Goal: Task Accomplishment & Management: Manage account settings

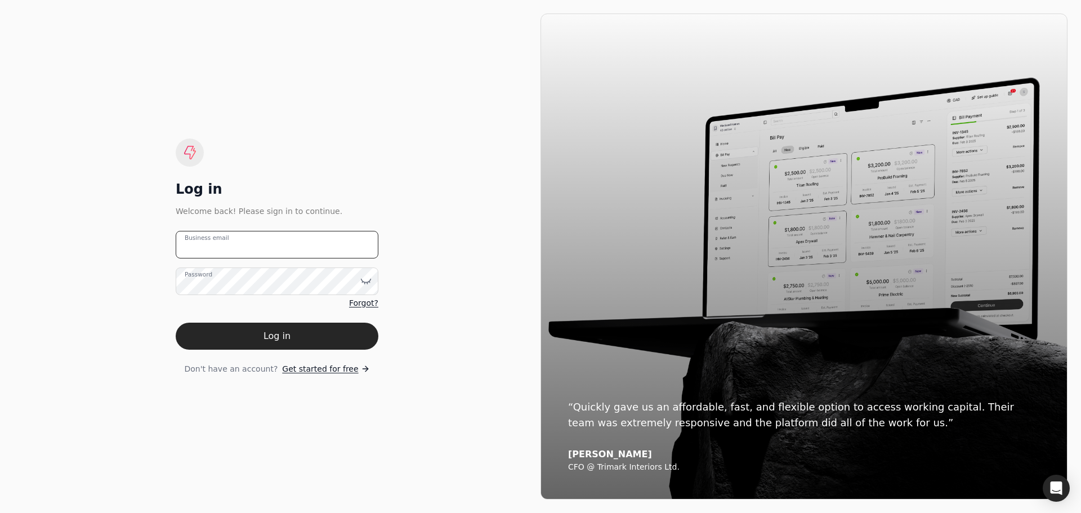
click at [309, 239] on email "Business email" at bounding box center [277, 245] width 203 height 28
type email "[EMAIL_ADDRESS][DOMAIN_NAME]"
click at [270, 353] on form "[EMAIL_ADDRESS][DOMAIN_NAME] Business email Password Forgot? Log in Don't have …" at bounding box center [277, 303] width 203 height 144
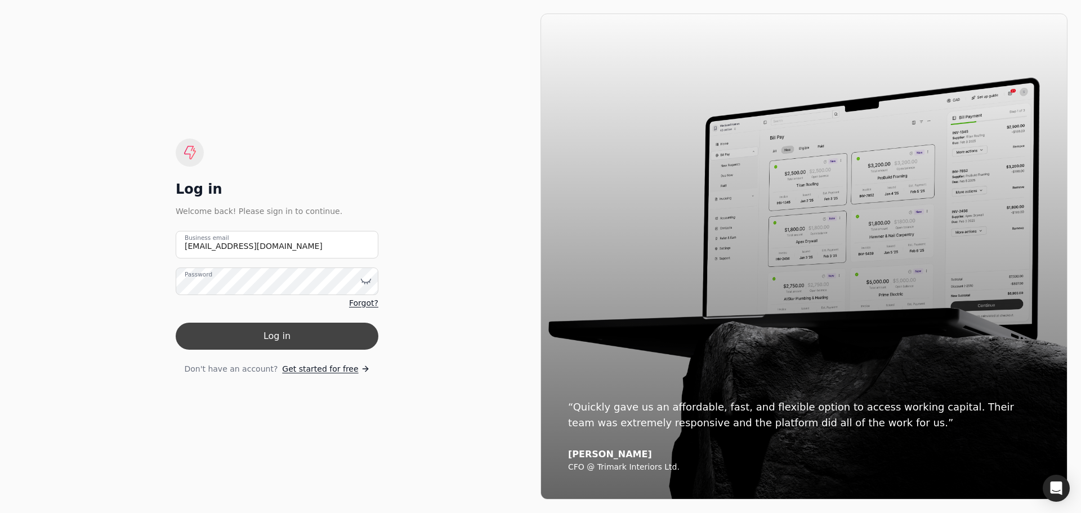
click at [265, 342] on button "Log in" at bounding box center [277, 336] width 203 height 27
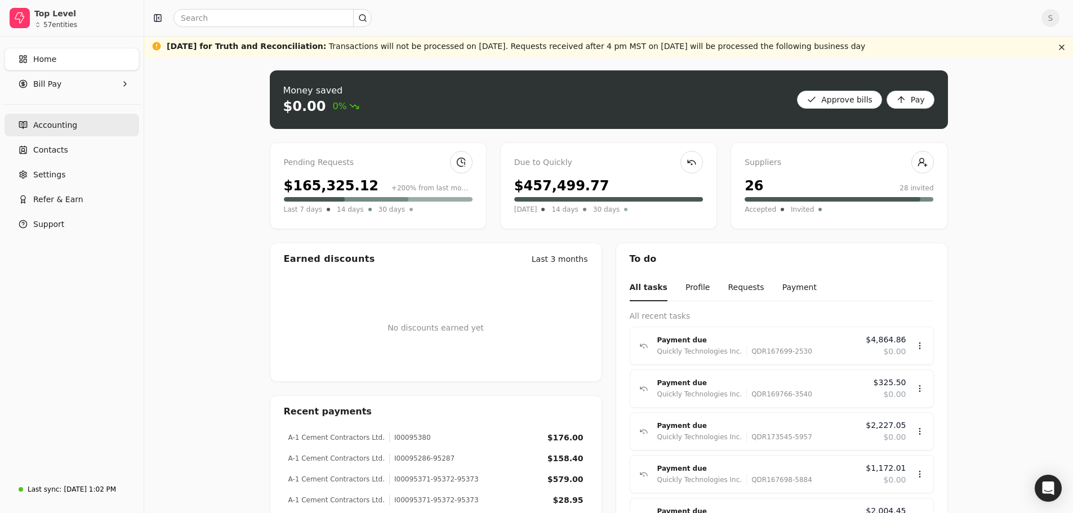
click at [71, 126] on span "Accounting" at bounding box center [55, 125] width 44 height 12
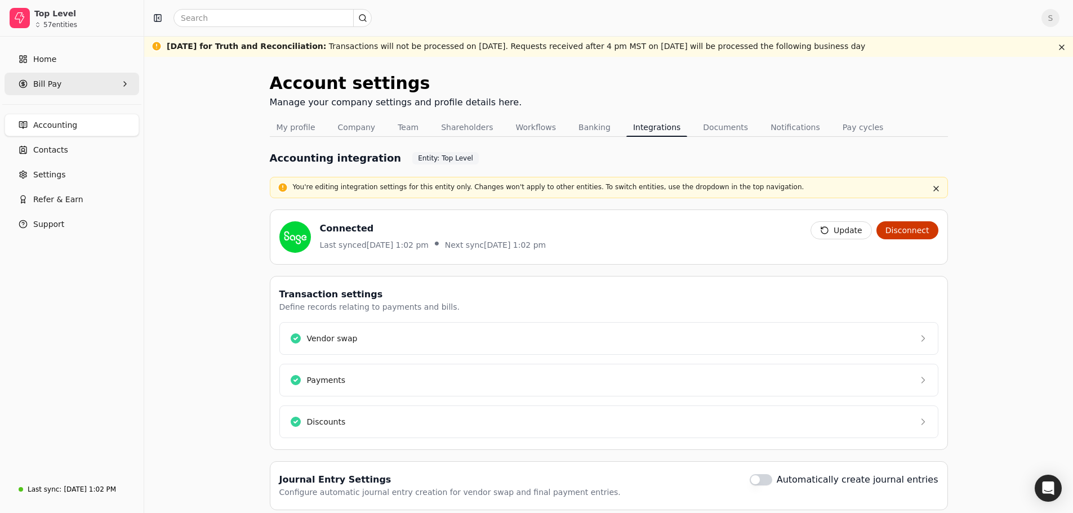
click at [57, 88] on span "Bill Pay" at bounding box center [47, 84] width 28 height 12
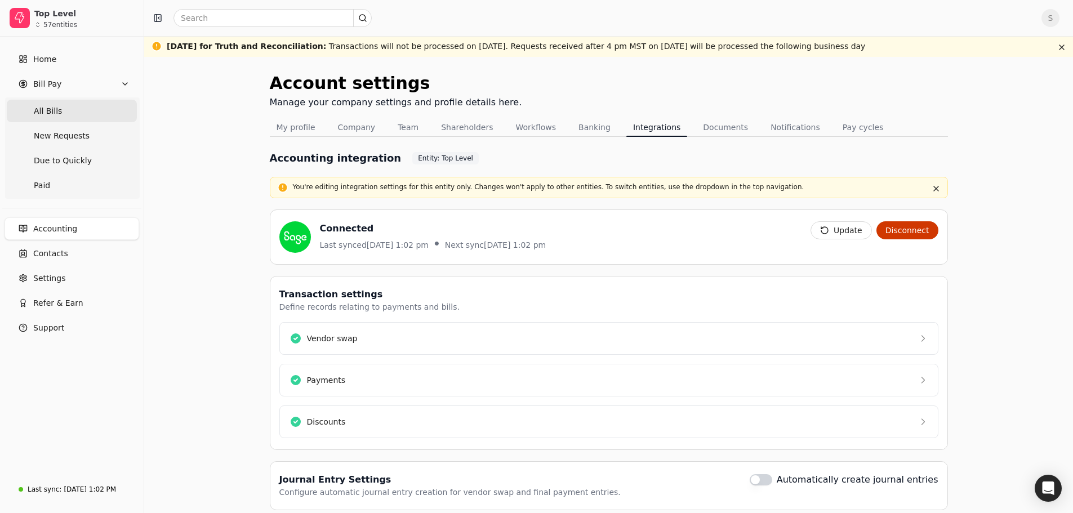
click at [51, 104] on Bills "All Bills" at bounding box center [72, 111] width 130 height 23
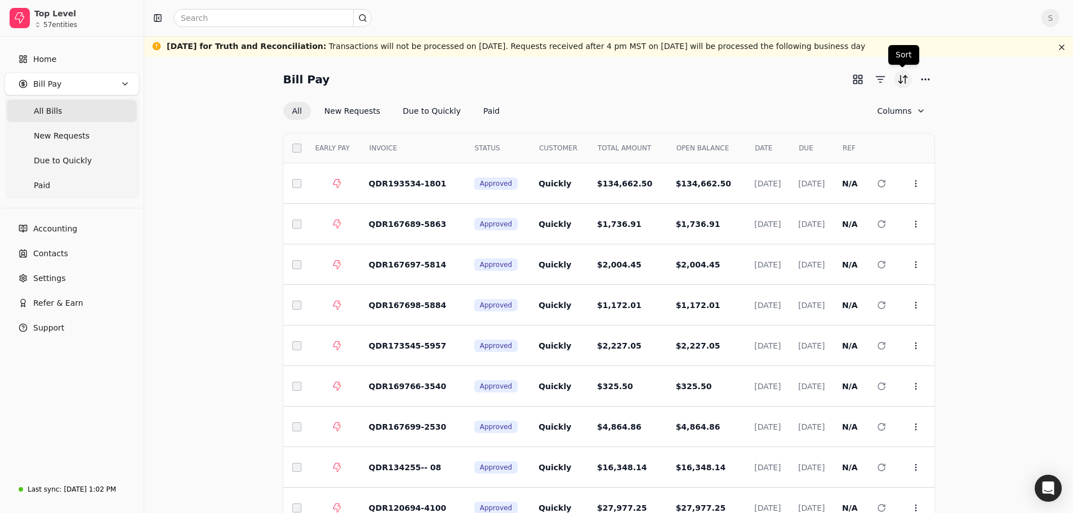
click at [907, 77] on button "Sort" at bounding box center [903, 79] width 18 height 18
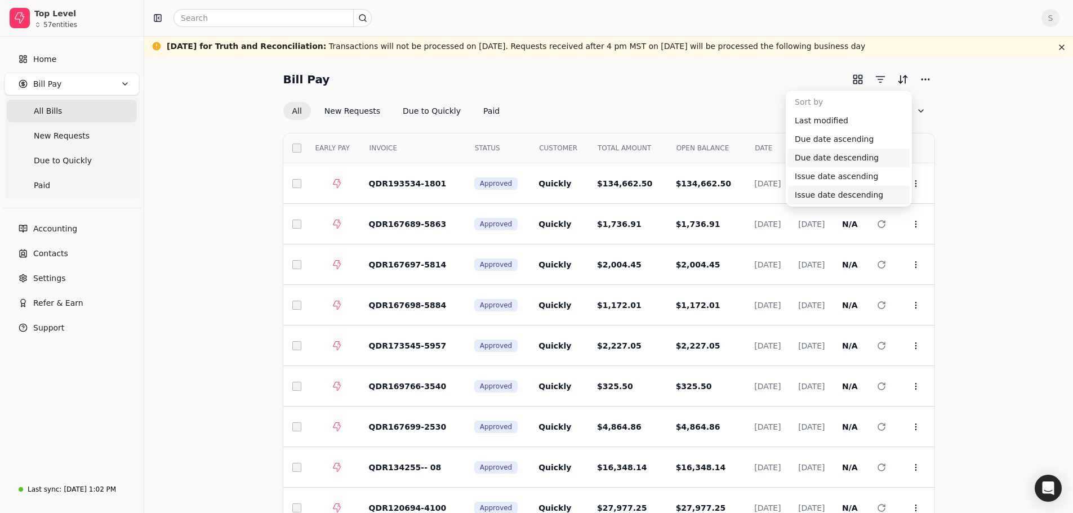
click at [814, 194] on div "Issue date descending" at bounding box center [849, 195] width 122 height 19
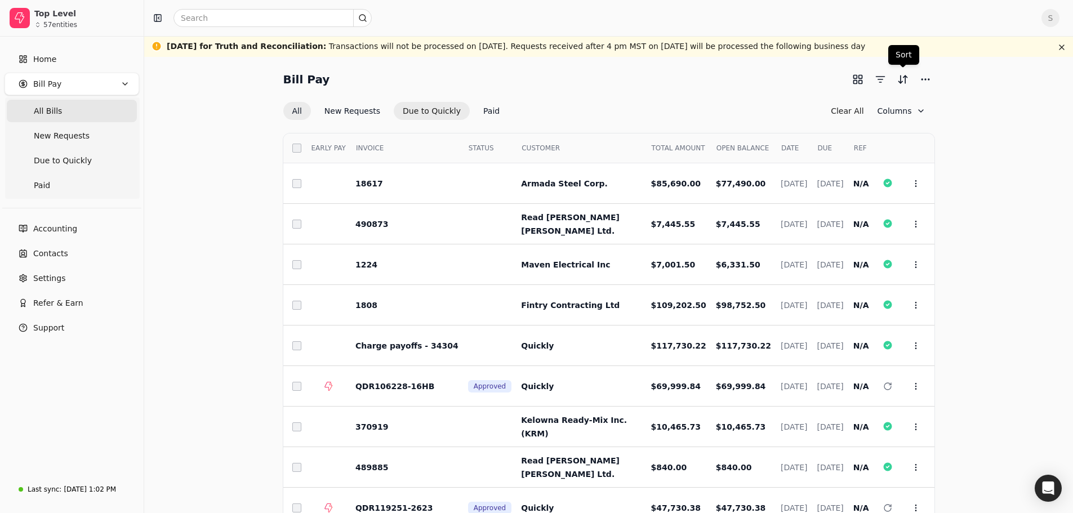
click at [418, 113] on button "Due to Quickly" at bounding box center [432, 111] width 76 height 18
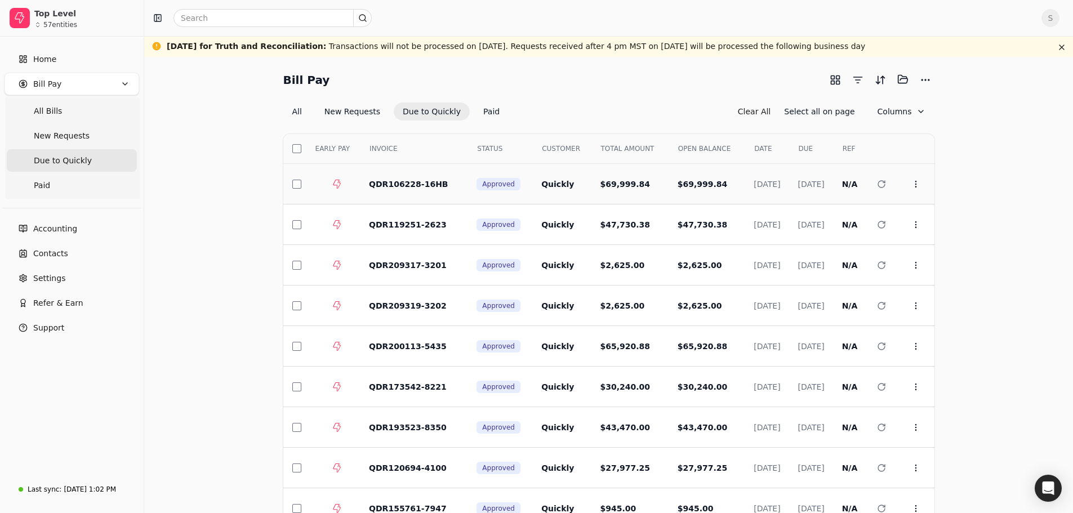
click at [405, 181] on span "QDR106228-16HB" at bounding box center [408, 184] width 79 height 9
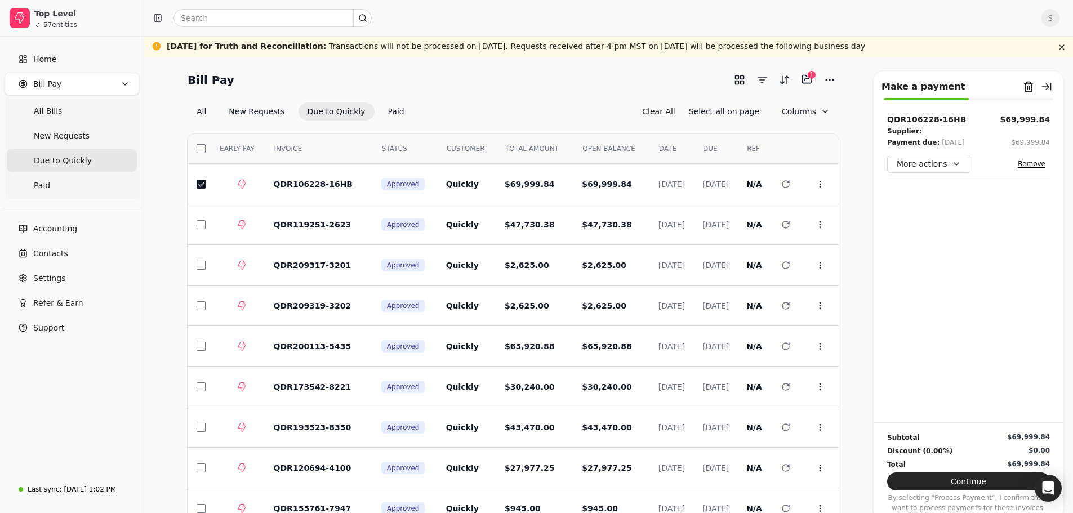
click at [1038, 164] on button "Remove" at bounding box center [1031, 164] width 37 height 14
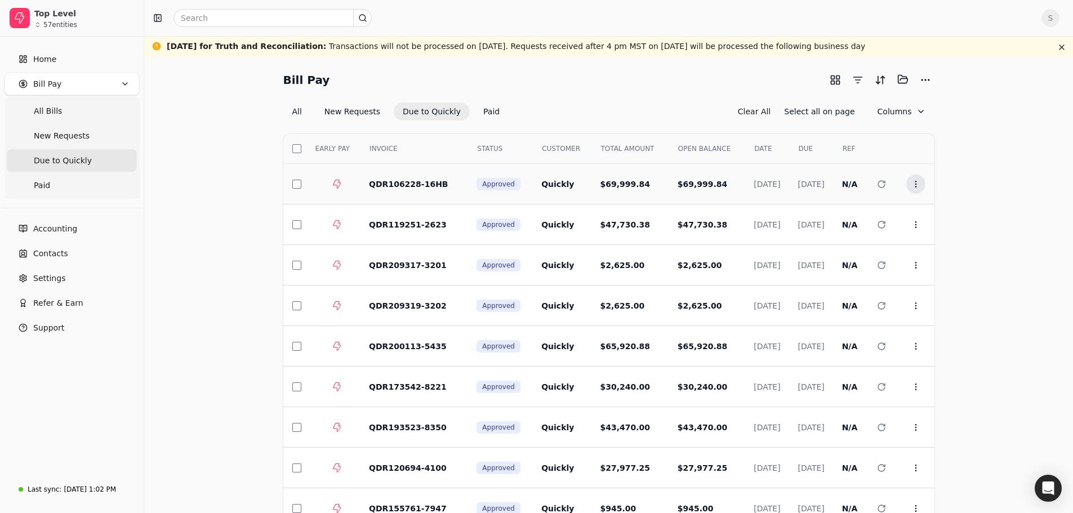
click at [918, 184] on icon at bounding box center [915, 184] width 9 height 9
click at [925, 212] on span "Open" at bounding box center [933, 212] width 21 height 12
